Goal: Transaction & Acquisition: Purchase product/service

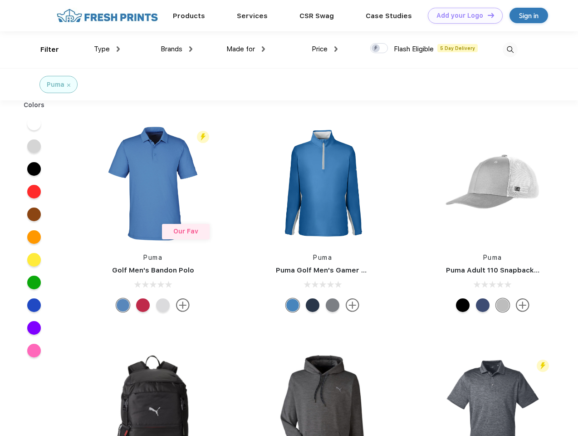
click at [462, 15] on link "Add your Logo Design Tool" at bounding box center [465, 16] width 75 height 16
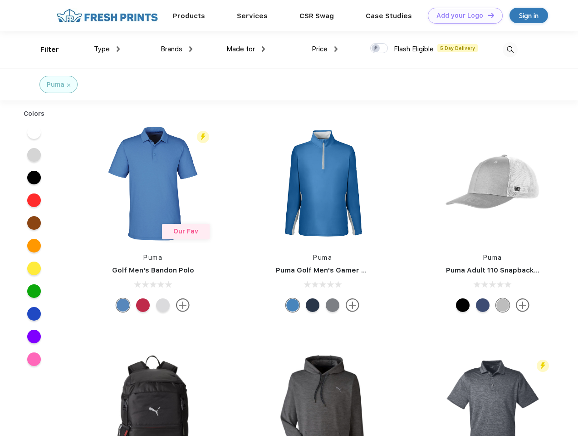
click at [0, 0] on div "Design Tool" at bounding box center [0, 0] width 0 height 0
click at [487, 15] on link "Add your Logo Design Tool" at bounding box center [465, 16] width 75 height 16
click at [44, 49] on div "Filter" at bounding box center [49, 49] width 19 height 10
click at [107, 49] on span "Type" at bounding box center [102, 49] width 16 height 8
click at [177, 49] on span "Brands" at bounding box center [172, 49] width 22 height 8
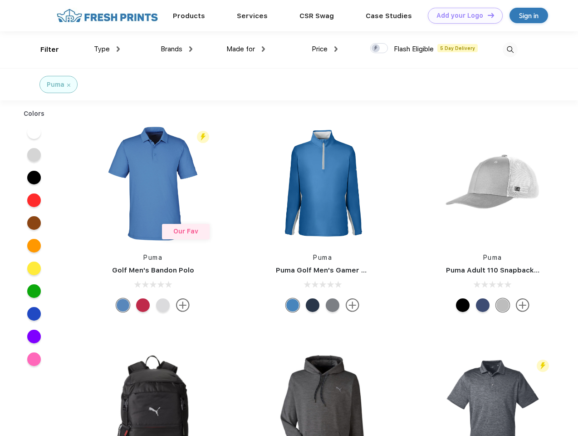
click at [246, 49] on span "Made for" at bounding box center [240, 49] width 29 height 8
click at [325, 49] on span "Price" at bounding box center [320, 49] width 16 height 8
click at [379, 49] on div at bounding box center [379, 48] width 18 height 10
click at [376, 49] on input "checkbox" at bounding box center [373, 46] width 6 height 6
click at [510, 49] on img at bounding box center [510, 49] width 15 height 15
